Goal: Information Seeking & Learning: Learn about a topic

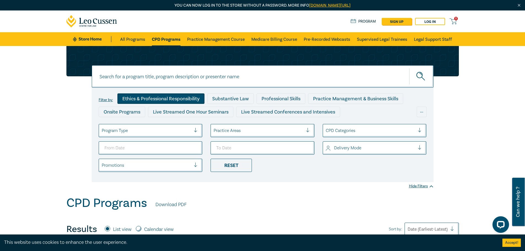
click at [144, 96] on div "Ethics & Professional Responsibility" at bounding box center [160, 98] width 87 height 10
type input "[DATE]"
click at [243, 164] on div "Reset" at bounding box center [231, 165] width 41 height 13
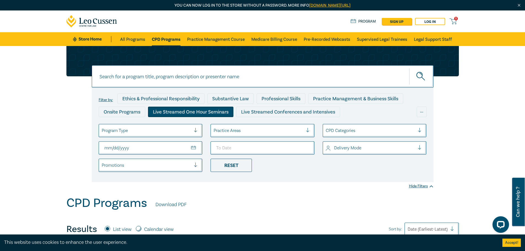
click at [179, 110] on div "Live Streamed One Hour Seminars" at bounding box center [190, 112] width 85 height 10
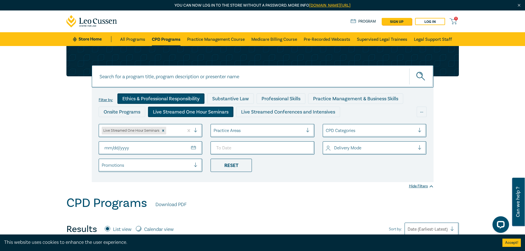
click at [176, 98] on div "Ethics & Professional Responsibility" at bounding box center [160, 98] width 87 height 10
click at [187, 75] on input at bounding box center [263, 76] width 342 height 22
click at [136, 75] on input at bounding box center [263, 76] width 342 height 22
paste input "New Lawyer Wellbeing Guidelines for Legal Workplaces"
click at [418, 74] on icon "submit" at bounding box center [421, 77] width 10 height 10
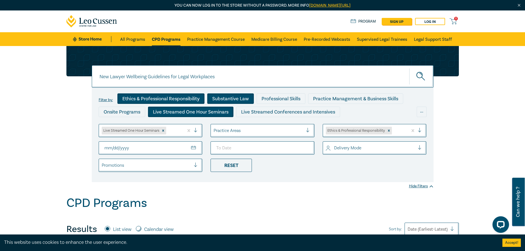
click at [230, 98] on div "Substantive Law" at bounding box center [230, 98] width 47 height 10
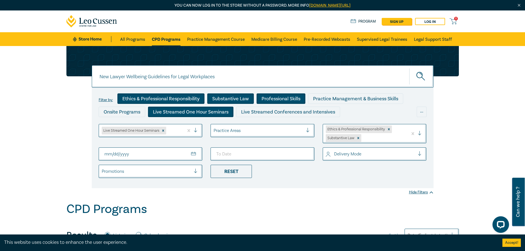
click at [282, 98] on div "Professional Skills" at bounding box center [281, 98] width 49 height 10
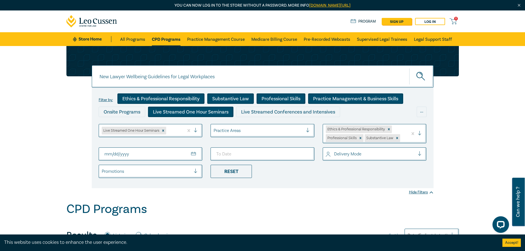
click at [335, 98] on div "Practice Management & Business Skills" at bounding box center [355, 98] width 95 height 10
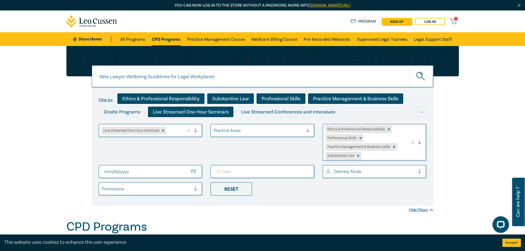
click at [414, 77] on button "submit" at bounding box center [421, 76] width 24 height 17
click at [420, 74] on icon "submit" at bounding box center [421, 77] width 10 height 10
drag, startPoint x: 230, startPoint y: 77, endPoint x: 63, endPoint y: 77, distance: 167.0
click at [63, 77] on div "New Lawyer Wellbeing Guidelines for Legal Workplaces New Lawyer Wellbeing Guide…" at bounding box center [262, 126] width 399 height 160
click at [235, 78] on input "New Lawyer Wellbeing Guidelines for Legal Workplaces" at bounding box center [263, 76] width 342 height 22
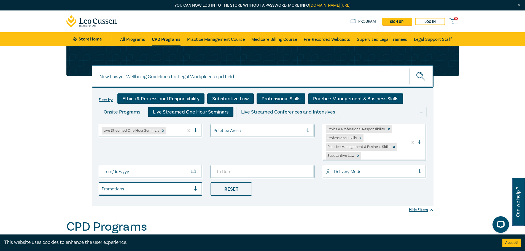
click at [409, 68] on button "submit" at bounding box center [421, 76] width 24 height 17
click at [422, 74] on icon "submit" at bounding box center [421, 77] width 10 height 10
click at [422, 111] on div "..." at bounding box center [422, 112] width 10 height 10
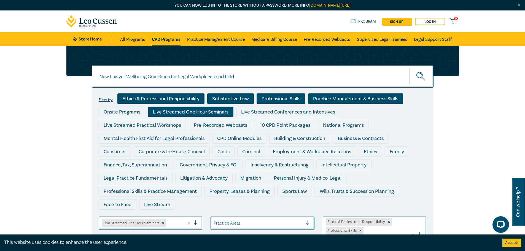
click at [197, 98] on div "Ethics & Professional Responsibility" at bounding box center [160, 98] width 87 height 10
click at [191, 97] on div "Ethics & Professional Responsibility" at bounding box center [160, 98] width 87 height 10
click at [250, 79] on input "New Lawyer Wellbeing Guidelines for Legal Workplaces cpd field" at bounding box center [263, 76] width 342 height 22
type input "New Lawyer Wellbeing Guidelines for Legal Workplaces"
